Goal: Find specific page/section: Find specific page/section

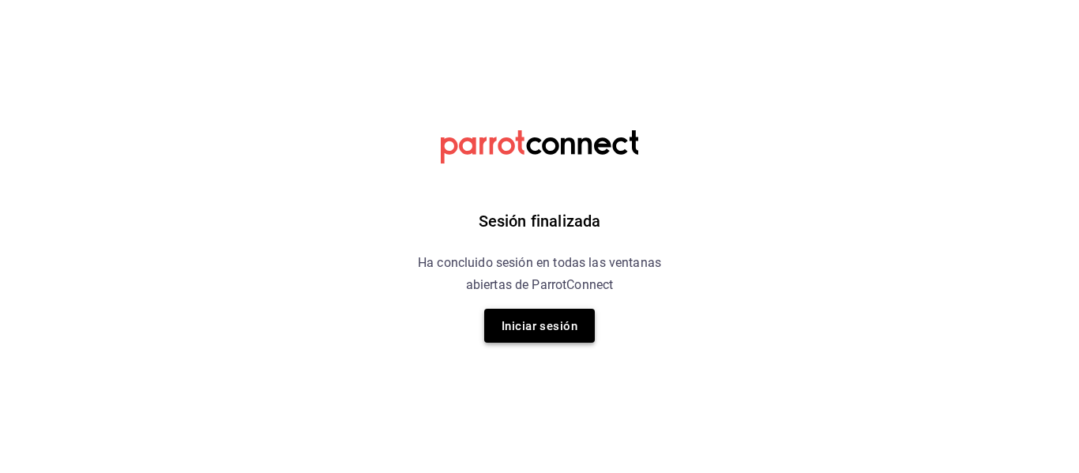
click at [520, 315] on font "Iniciar sesión" at bounding box center [540, 325] width 76 height 21
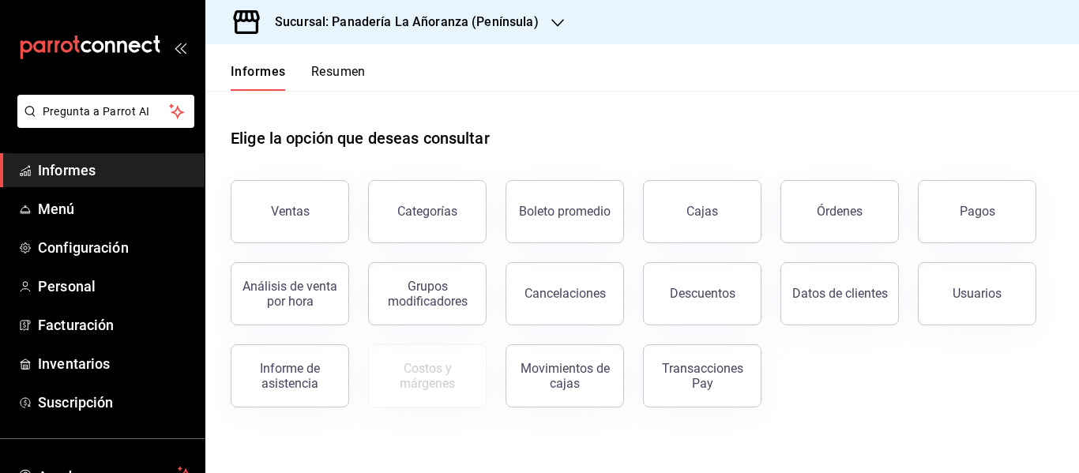
click at [551, 19] on icon "button" at bounding box center [557, 23] width 13 height 13
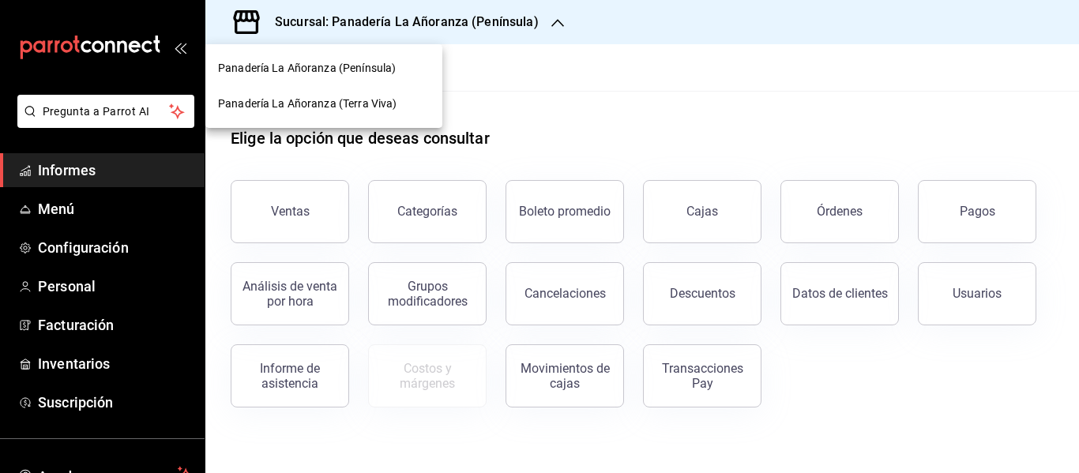
click at [382, 111] on span "Panadería La Añoranza (Terra Viva)" at bounding box center [307, 104] width 179 height 17
